Goal: Check status: Check status

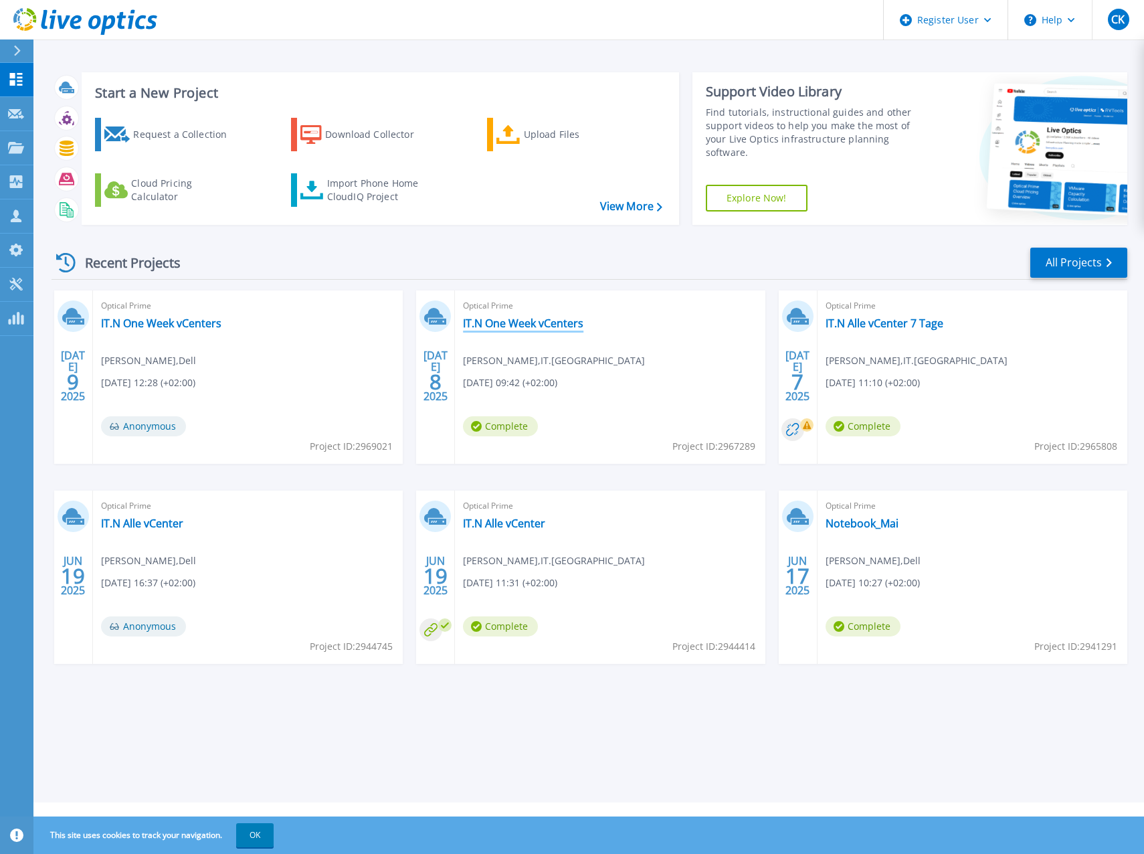
click at [521, 327] on link "IT.N One Week vCenters" at bounding box center [523, 322] width 120 height 13
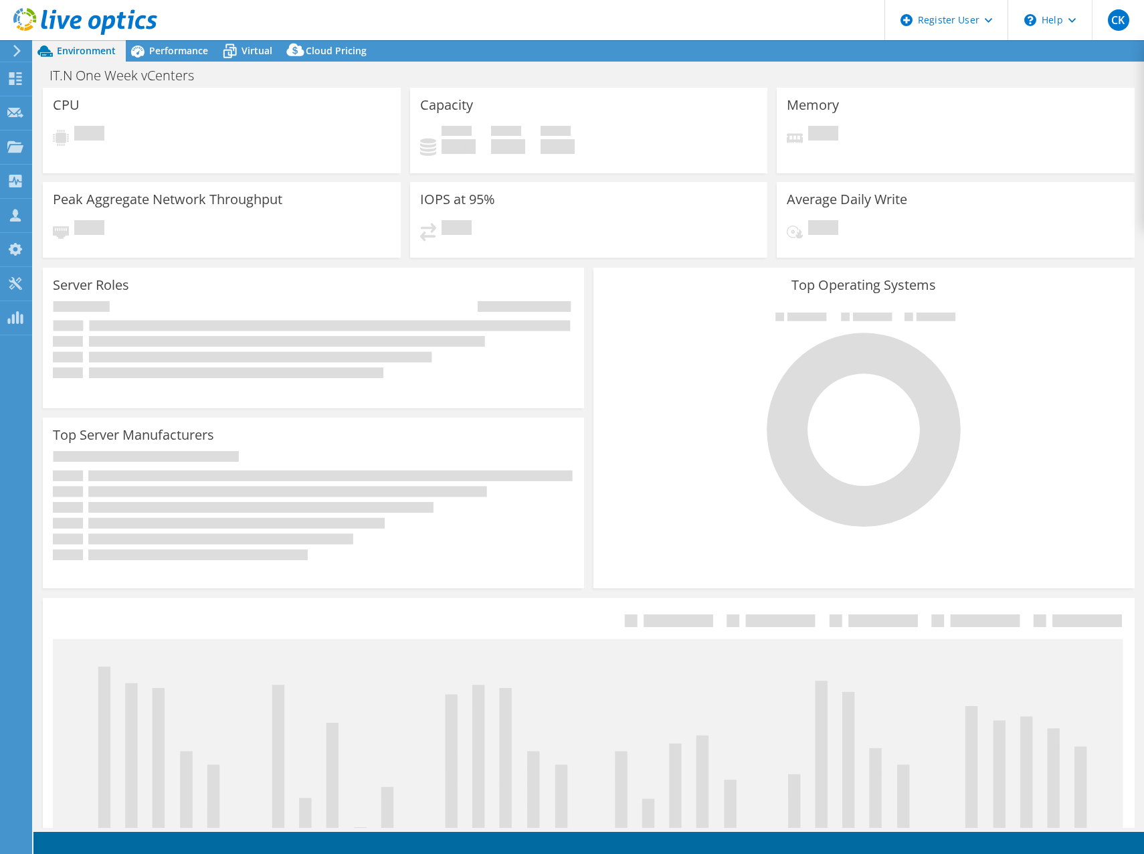
select select "USD"
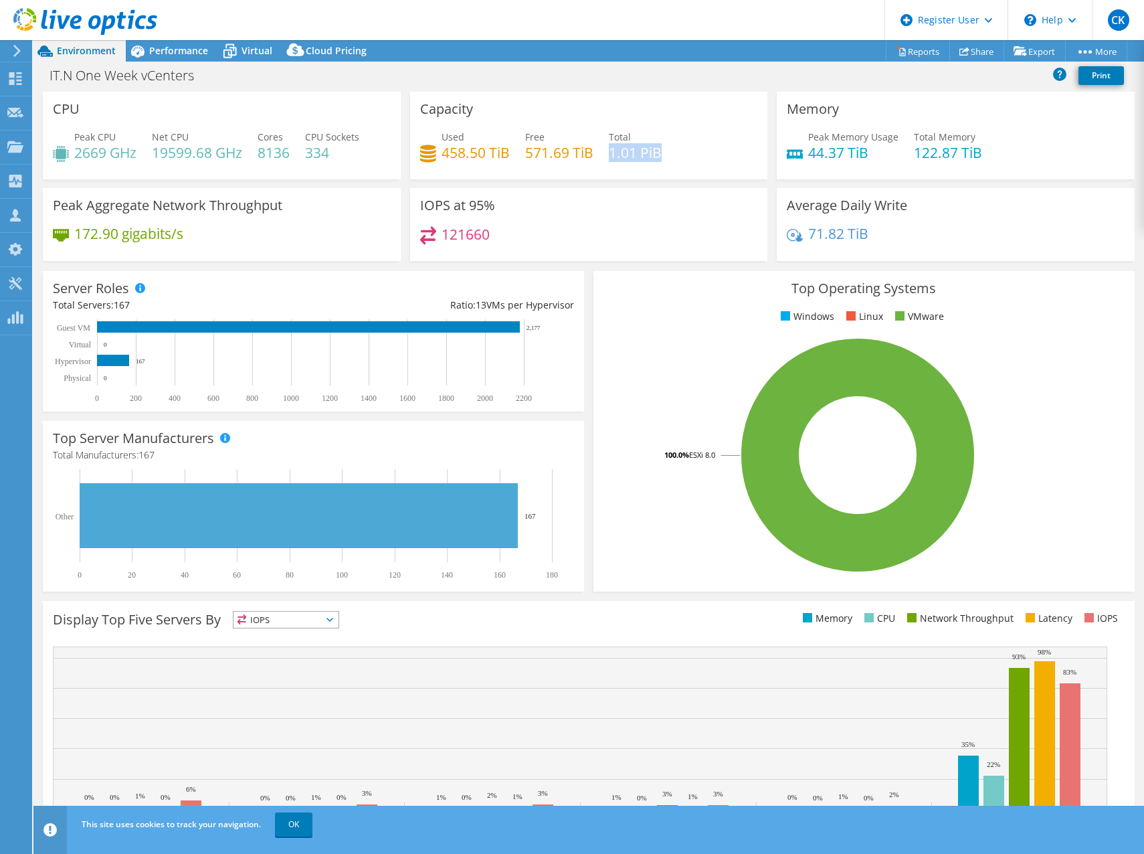
drag, startPoint x: 605, startPoint y: 154, endPoint x: 658, endPoint y: 153, distance: 52.2
click at [658, 153] on div "Used 458.50 TiB Free 571.69 TiB Total 1.01 PiB" at bounding box center [589, 151] width 338 height 43
drag, startPoint x: 438, startPoint y: 157, endPoint x: 506, endPoint y: 157, distance: 67.6
click at [506, 157] on h4 "458.50 TiB" at bounding box center [475, 152] width 68 height 15
click at [19, 72] on icon at bounding box center [15, 78] width 16 height 13
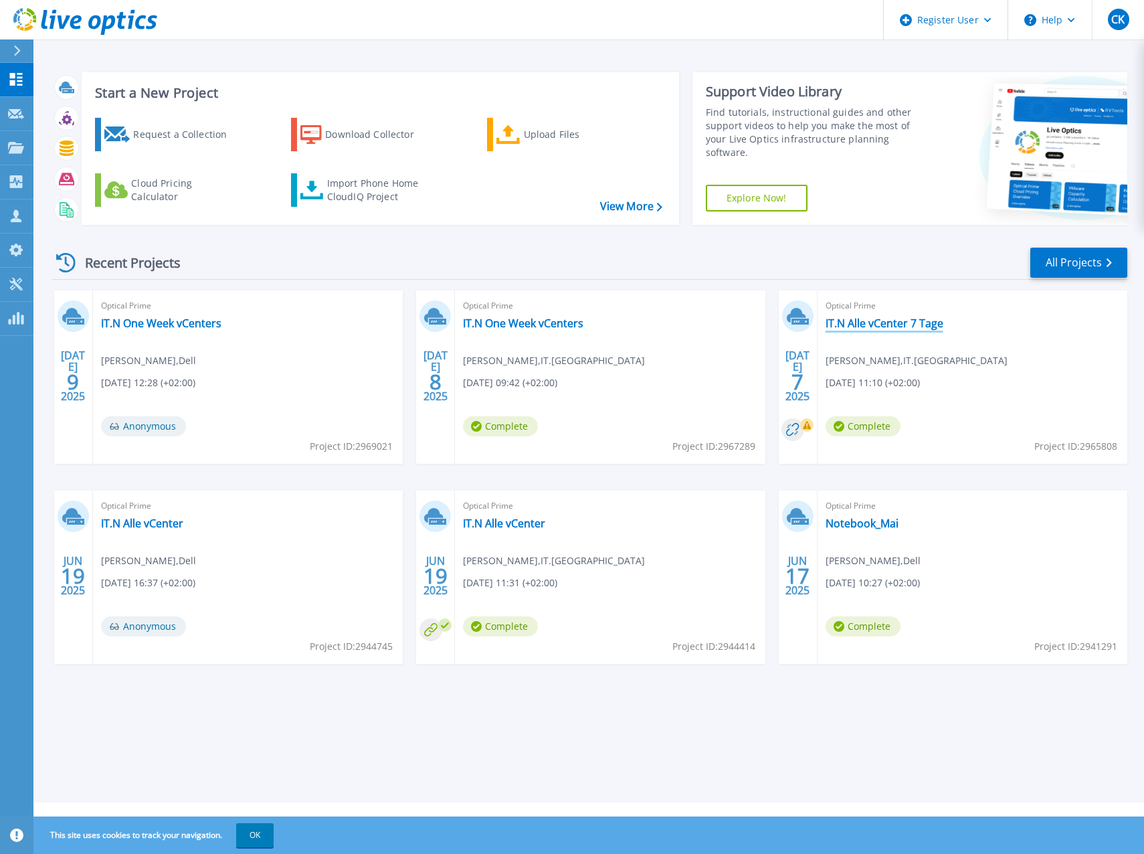
click at [881, 324] on link "IT.N Alle vCenter 7 Tage" at bounding box center [884, 322] width 118 height 13
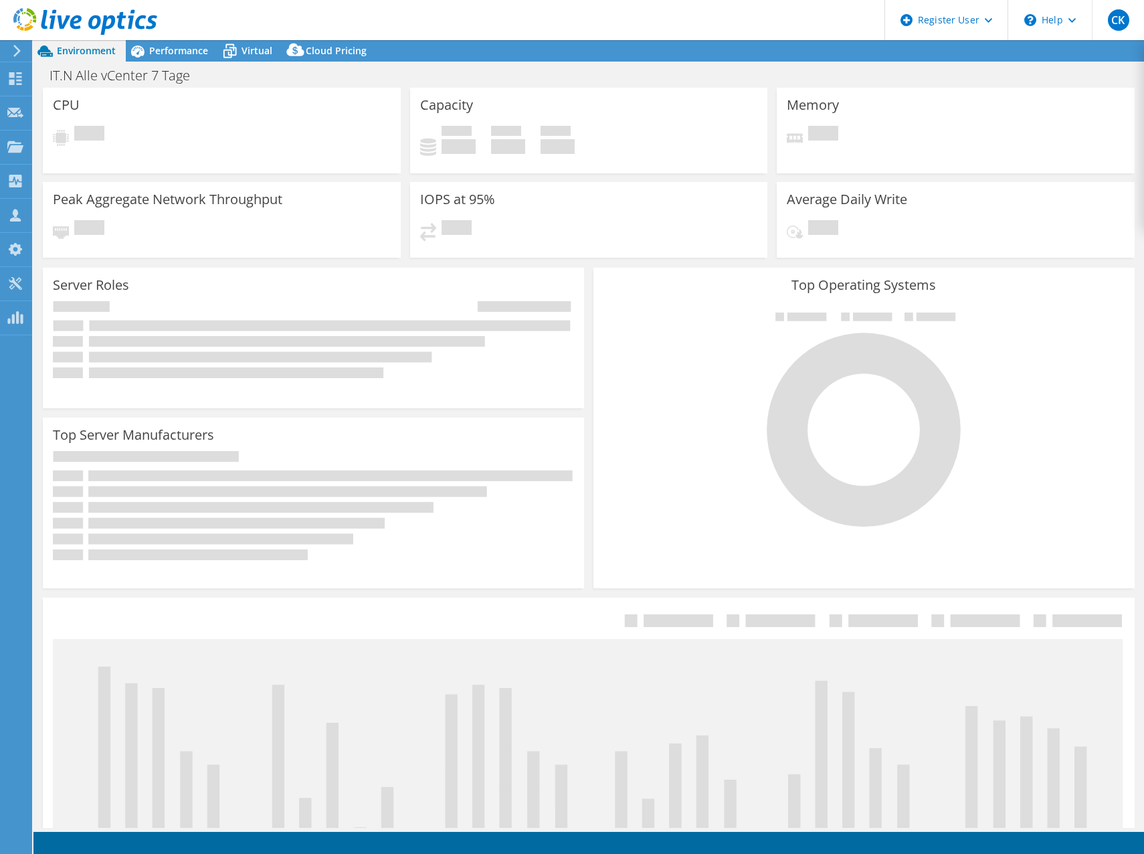
select select "USD"
